Goal: Task Accomplishment & Management: Manage account settings

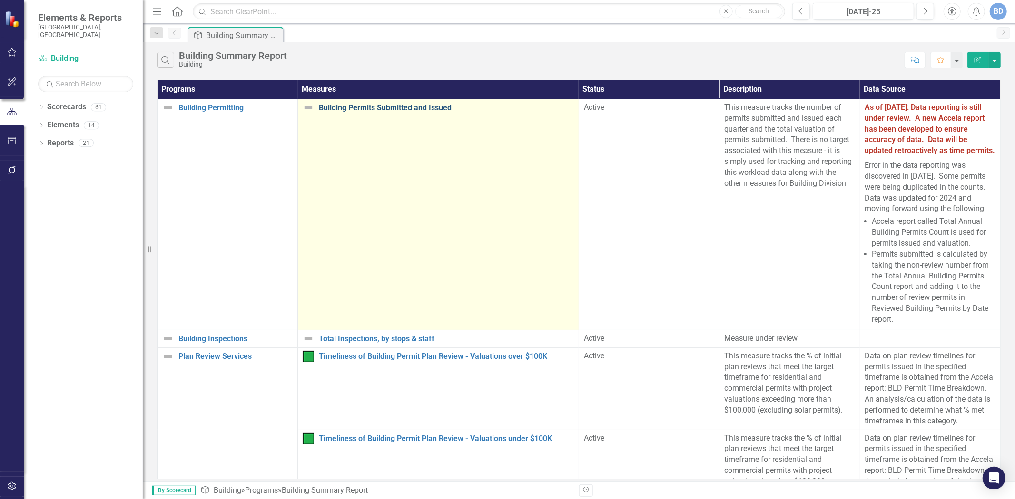
click at [382, 107] on link "Building Permits Submitted and Issued" at bounding box center [446, 108] width 255 height 9
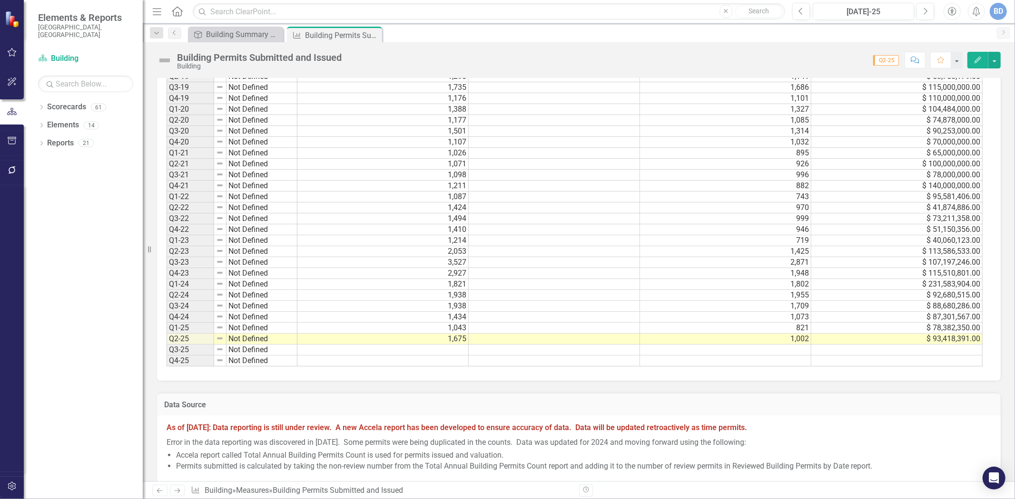
scroll to position [1004, 0]
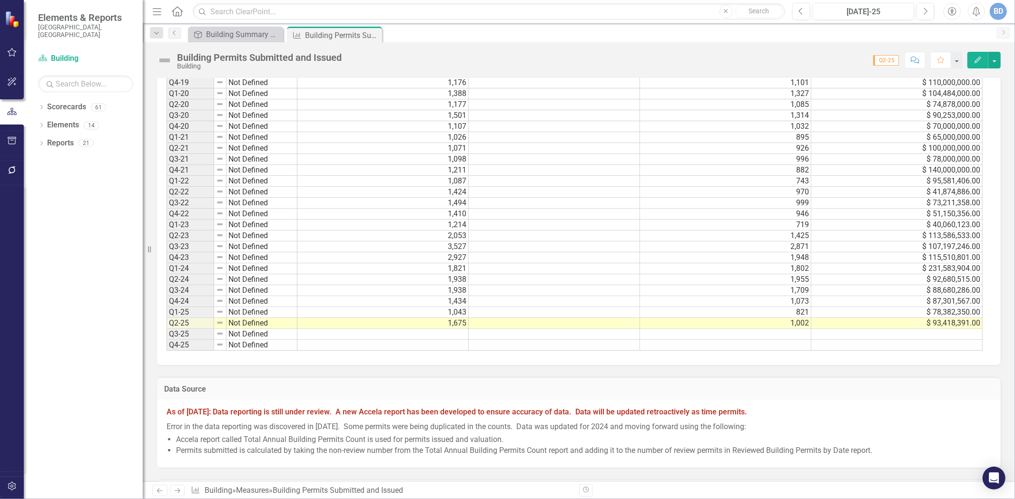
click at [450, 315] on td "1,043" at bounding box center [382, 312] width 171 height 11
click at [448, 314] on td "1,043" at bounding box center [382, 312] width 171 height 11
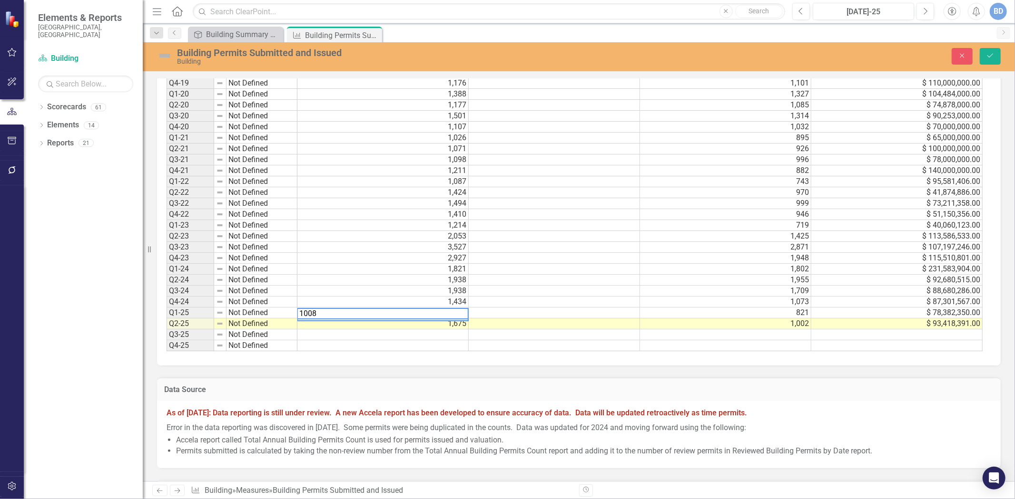
click at [891, 309] on td "$ 78,382,350.00" at bounding box center [896, 313] width 171 height 11
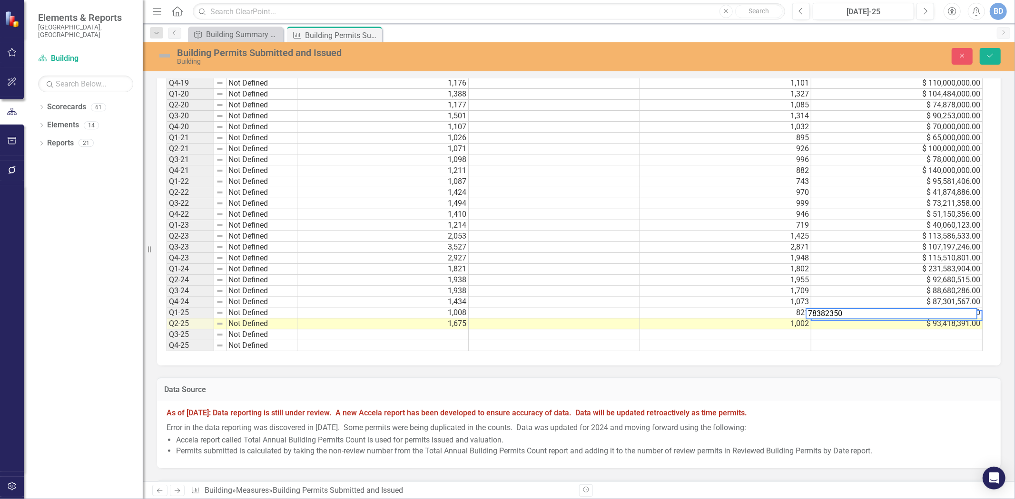
scroll to position [2, 5]
drag, startPoint x: 852, startPoint y: 314, endPoint x: 785, endPoint y: 310, distance: 67.2
click at [785, 310] on div "Period Status Permits Submitted Target Permits Issued Valuation Q1-14 Not Defin…" at bounding box center [574, 83] width 817 height 538
click at [447, 322] on td "1,675" at bounding box center [382, 324] width 171 height 11
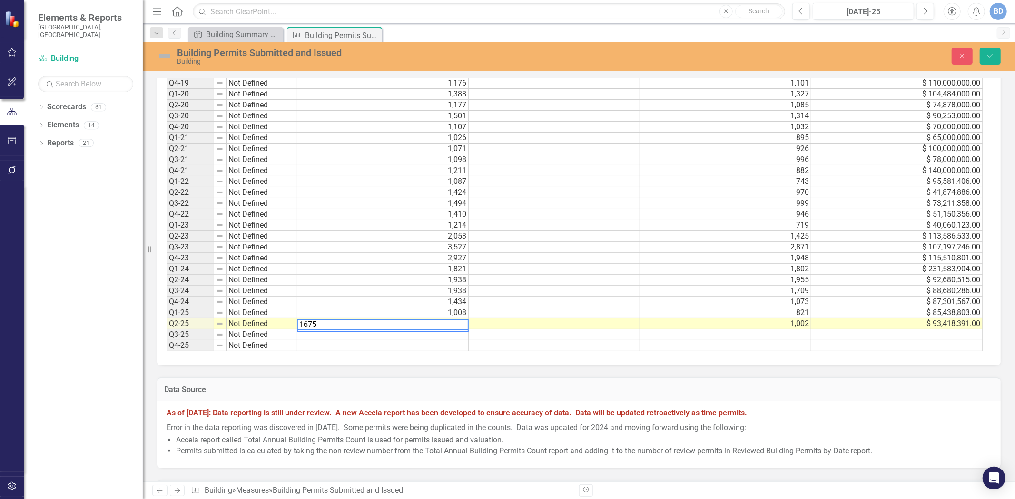
scroll to position [2, 0]
type textarea "1"
click at [934, 323] on td "$ 93,418,391.00" at bounding box center [896, 324] width 171 height 11
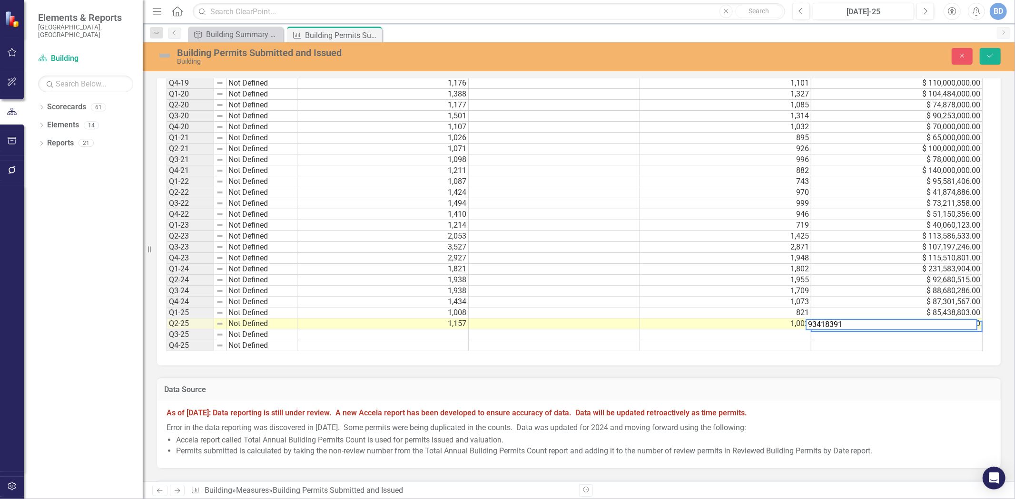
scroll to position [2, 5]
type textarea "9"
type textarea "141976220"
click at [988, 59] on button "Save" at bounding box center [989, 56] width 21 height 17
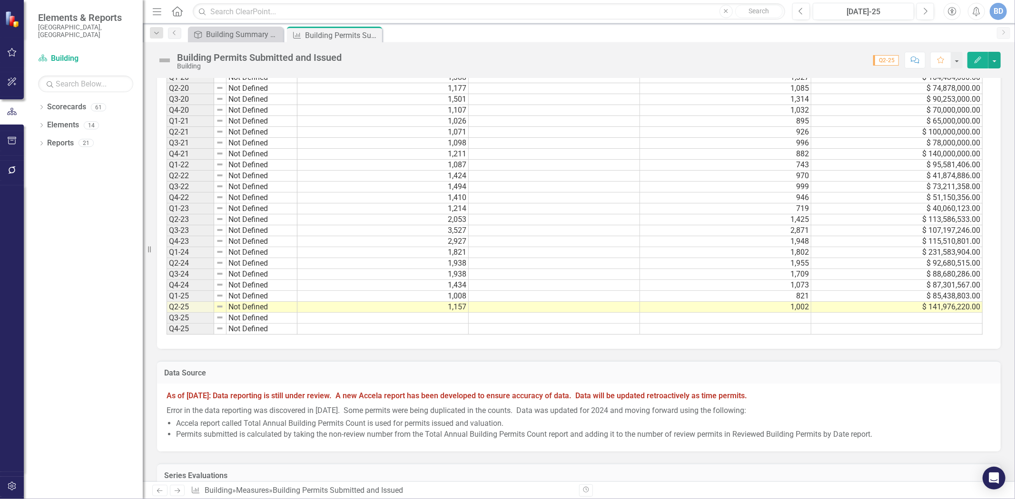
scroll to position [1057, 0]
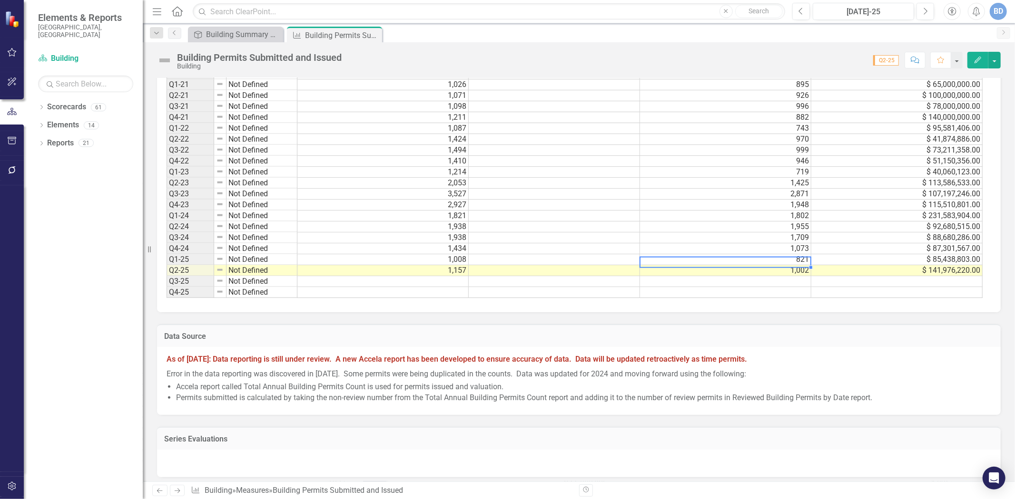
click at [802, 256] on td "821" at bounding box center [725, 259] width 171 height 11
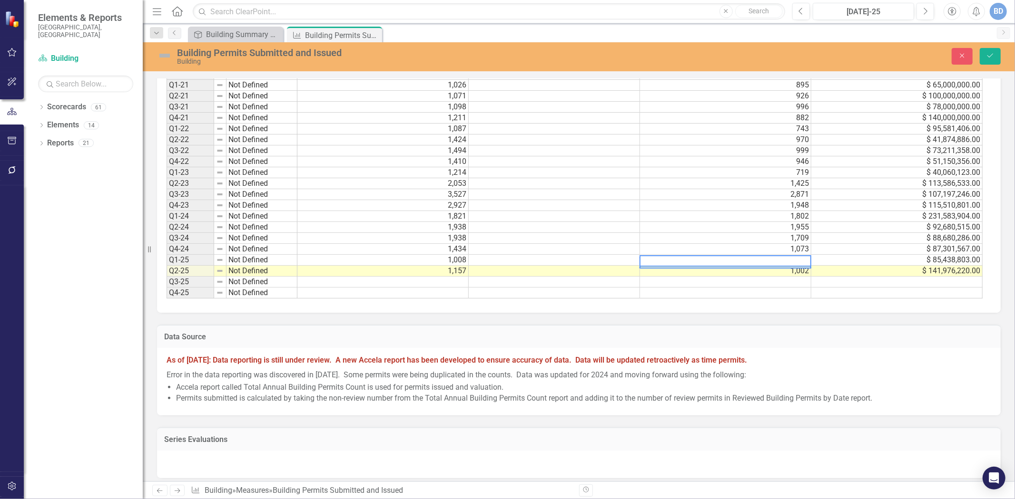
drag, startPoint x: 688, startPoint y: 259, endPoint x: 629, endPoint y: 268, distance: 60.2
click at [629, 268] on div "Period Status Permits Submitted Target Permits Issued Valuation Q1-14 Not Defin…" at bounding box center [574, 31] width 817 height 538
click at [790, 273] on td "1,002" at bounding box center [725, 271] width 171 height 11
drag, startPoint x: 685, startPoint y: 263, endPoint x: 653, endPoint y: 273, distance: 33.4
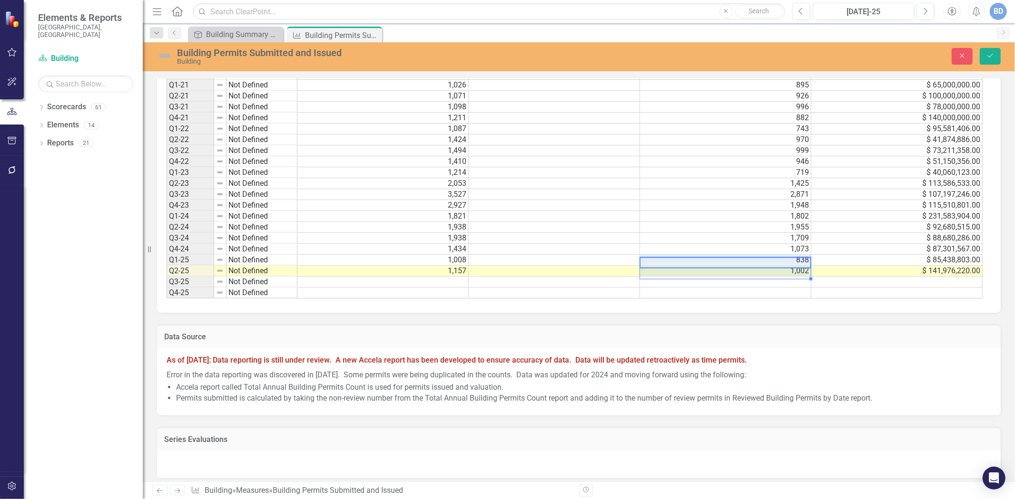
click at [653, 274] on tbody "Q1-14 Not Defined 778 759 Q2-14 Not Defined 993 886 Q3-14 Not Defined 2,381 2,3…" at bounding box center [574, 36] width 816 height 526
click at [736, 267] on td "1,002" at bounding box center [725, 271] width 171 height 11
click at [736, 268] on td "1,002" at bounding box center [725, 271] width 171 height 11
type textarea "1080"
click at [993, 56] on icon "Save" at bounding box center [990, 55] width 9 height 7
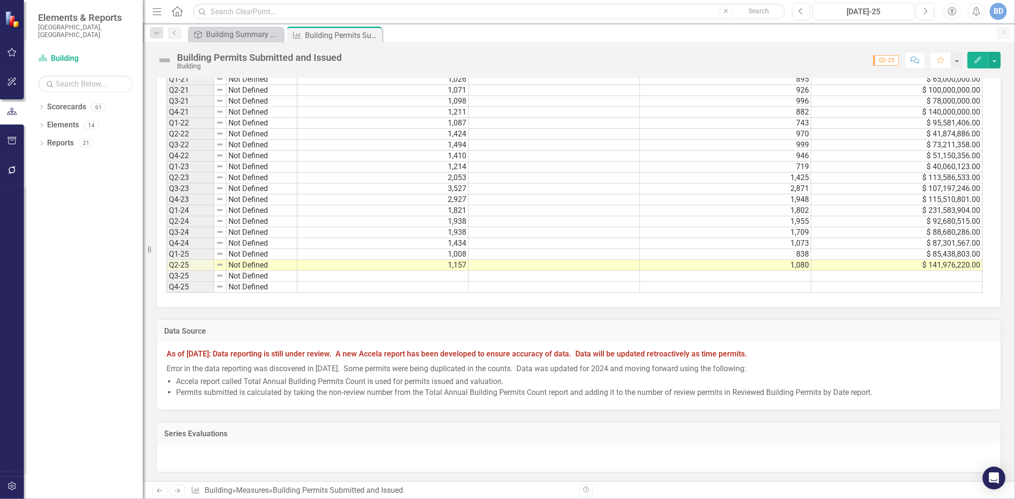
scroll to position [1066, 0]
click at [457, 359] on strong "As of [DATE]: Data reporting is still under review. A new Accela report has bee…" at bounding box center [456, 354] width 580 height 9
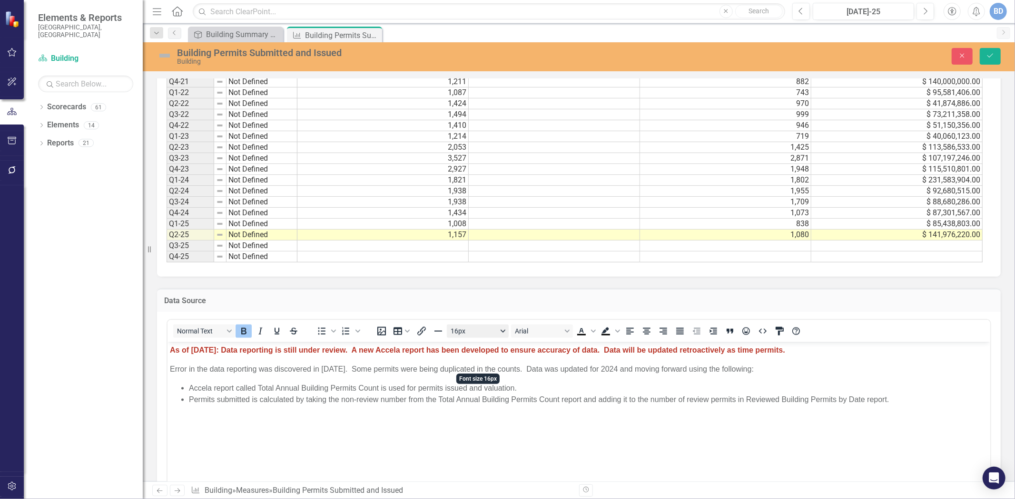
scroll to position [1172, 0]
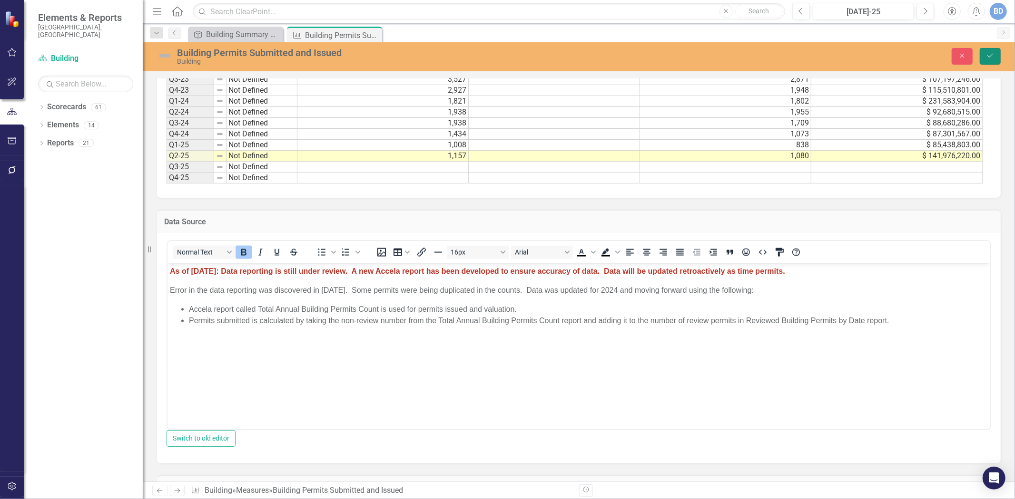
drag, startPoint x: 986, startPoint y: 52, endPoint x: 949, endPoint y: 144, distance: 98.8
click at [987, 52] on icon "Save" at bounding box center [990, 55] width 9 height 7
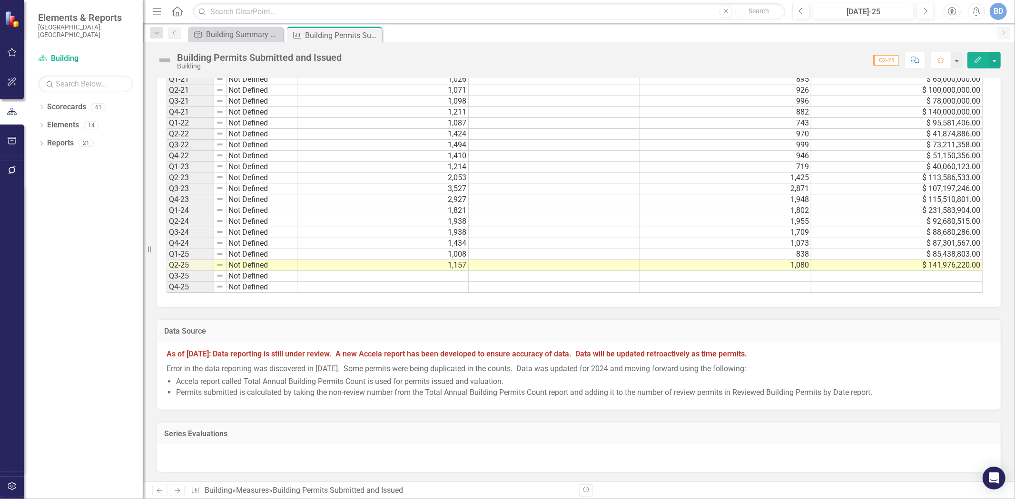
scroll to position [1066, 0]
click at [350, 374] on p "Error in the data reporting was discovered in [DATE]. Some permits were being d…" at bounding box center [578, 368] width 824 height 13
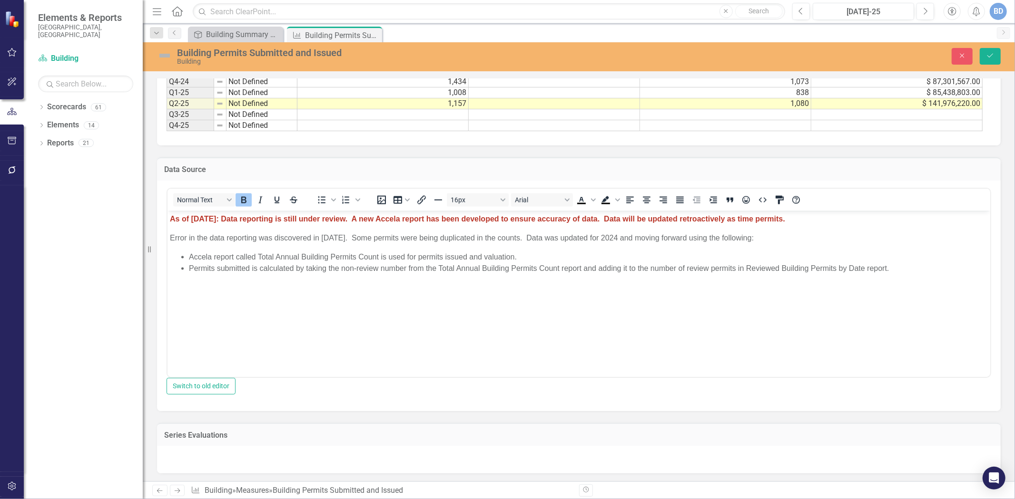
scroll to position [1225, 0]
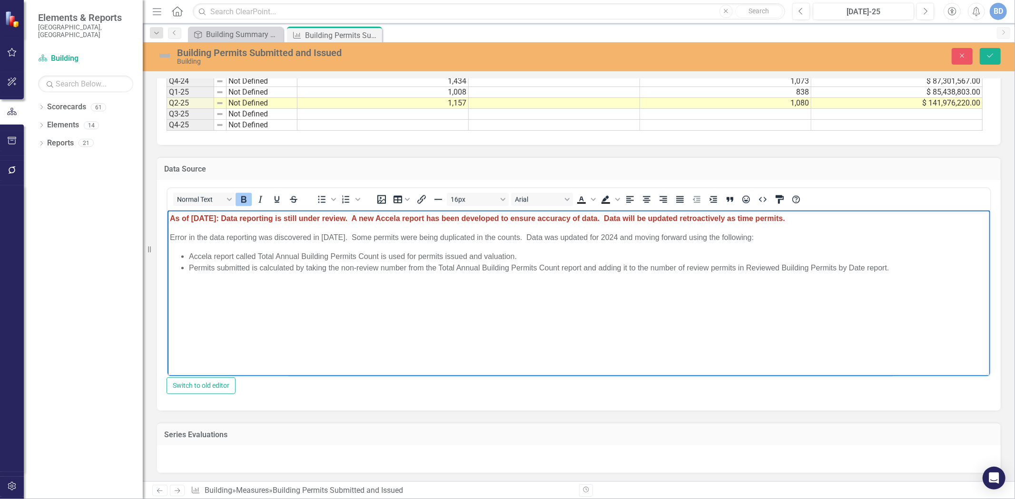
drag, startPoint x: 218, startPoint y: 221, endPoint x: 231, endPoint y: 215, distance: 14.3
click at [219, 221] on strong "As of [DATE]: Data reporting is still under review. A new Accela report has bee…" at bounding box center [476, 218] width 615 height 8
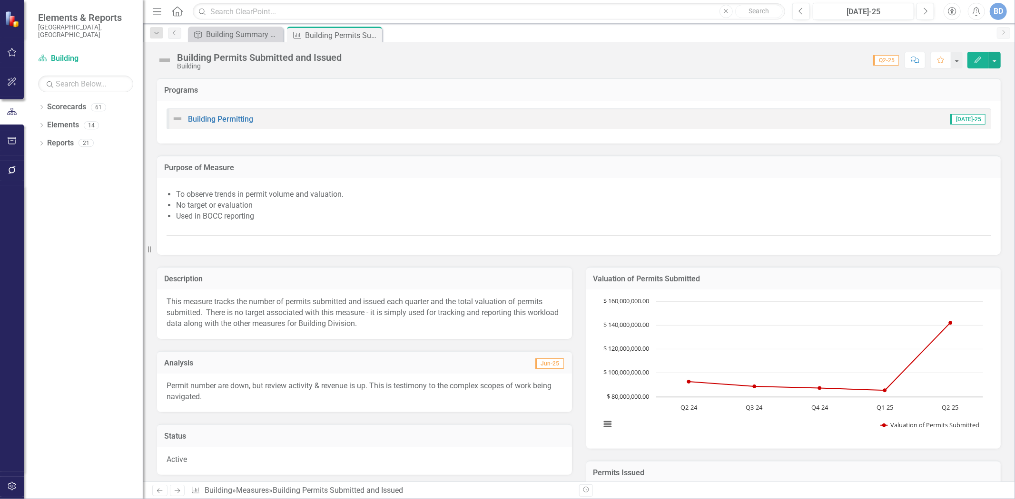
click at [994, 6] on div "BD" at bounding box center [997, 11] width 17 height 17
click at [961, 119] on link "Logout Log Out" at bounding box center [968, 120] width 75 height 18
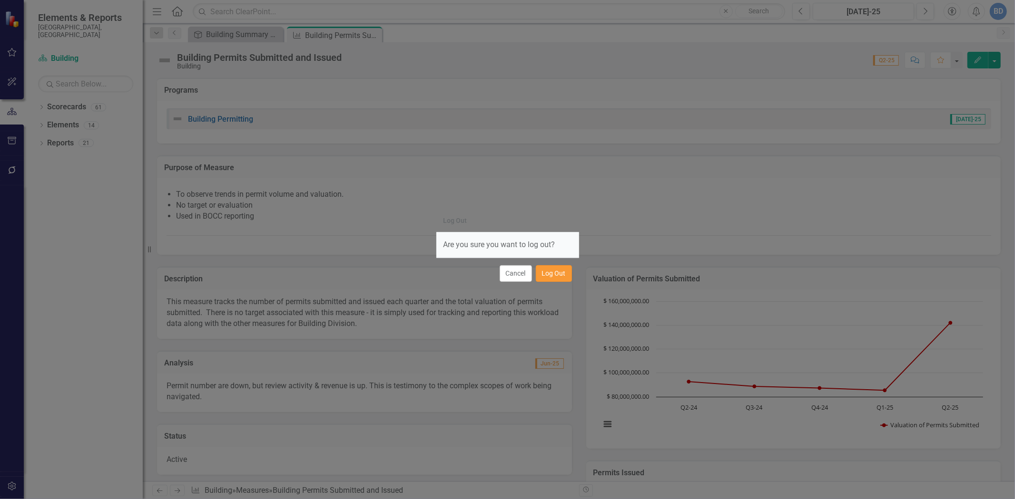
click at [545, 270] on button "Log Out" at bounding box center [554, 273] width 36 height 17
